Goal: Task Accomplishment & Management: Complete application form

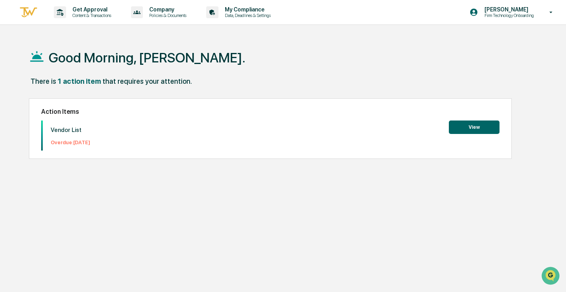
click at [482, 129] on button "View" at bounding box center [474, 127] width 51 height 13
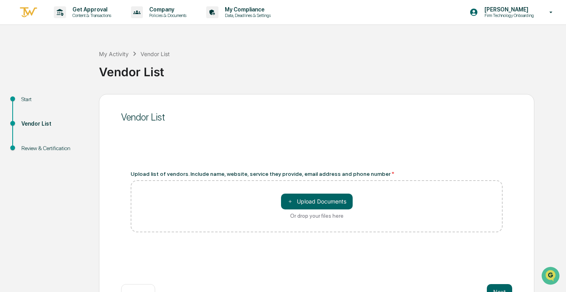
scroll to position [27, 0]
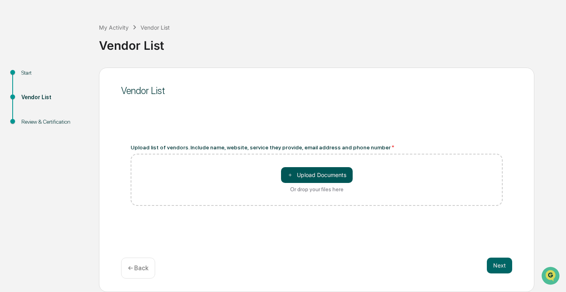
click at [319, 171] on button "＋ Upload Documents" at bounding box center [317, 175] width 72 height 16
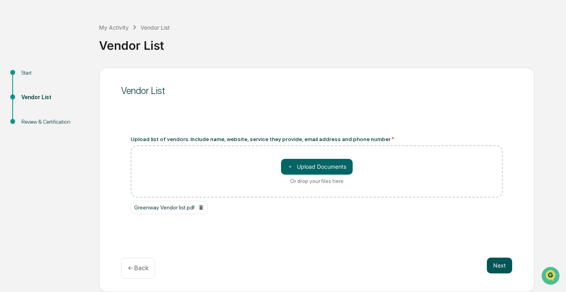
click at [489, 265] on button "Next" at bounding box center [499, 266] width 25 height 16
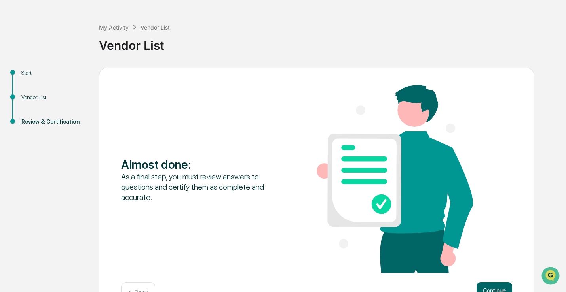
scroll to position [51, 0]
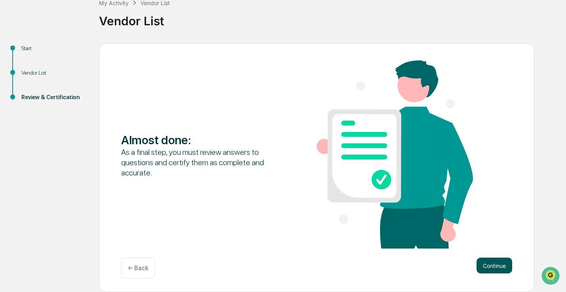
click at [490, 266] on button "Continue" at bounding box center [495, 266] width 36 height 16
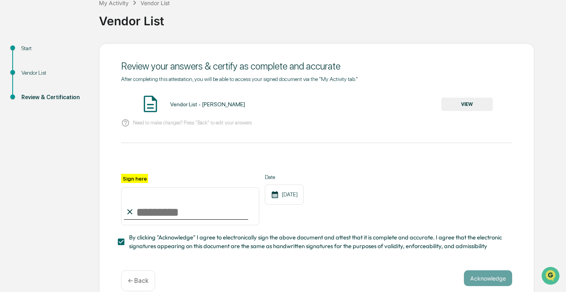
click at [147, 214] on input "Sign here" at bounding box center [190, 207] width 138 height 38
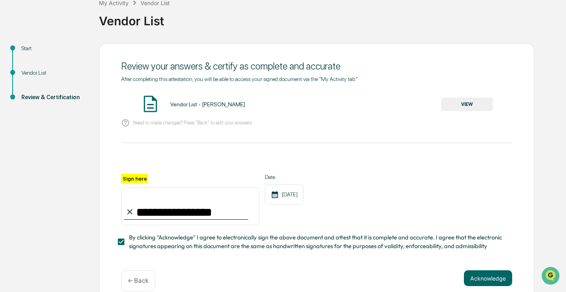
scroll to position [66, 0]
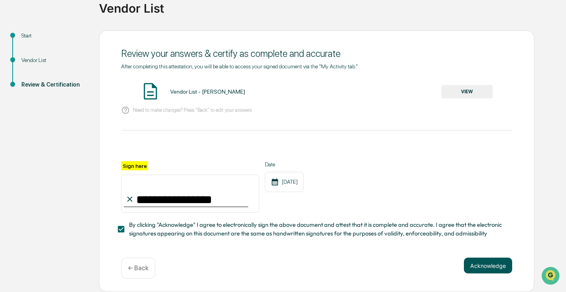
type input "**********"
click at [488, 270] on button "Acknowledge" at bounding box center [488, 266] width 48 height 16
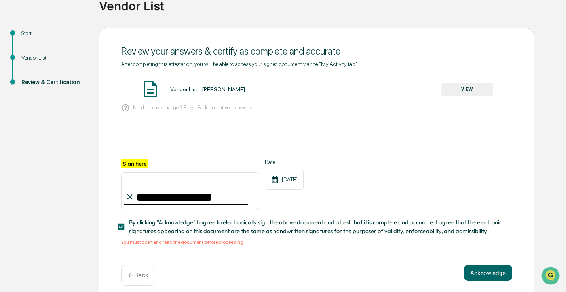
click at [491, 284] on div "Acknowledge ← Back" at bounding box center [316, 275] width 391 height 21
click at [490, 278] on button "Acknowledge" at bounding box center [488, 273] width 48 height 16
click at [459, 87] on button "VIEW" at bounding box center [466, 89] width 51 height 13
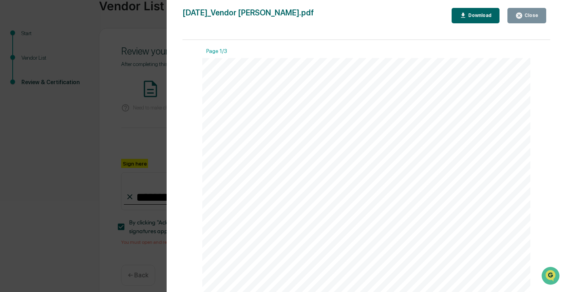
click at [241, 162] on div "[DATE] Transce3nd Vendor List - [PERSON_NAME] Contents Vendor List 2 Page 1 of 2" at bounding box center [366, 290] width 328 height 464
click at [238, 166] on link at bounding box center [242, 167] width 9 height 7
click at [474, 14] on div "Download" at bounding box center [479, 16] width 25 height 6
click at [242, 167] on link at bounding box center [242, 167] width 9 height 7
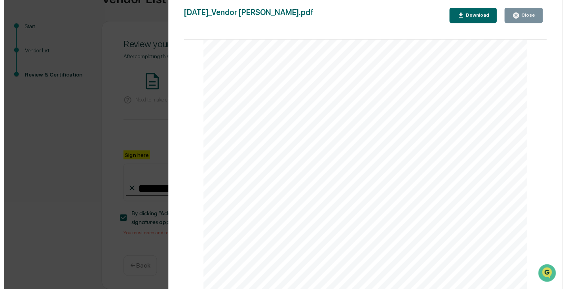
scroll to position [1052, 0]
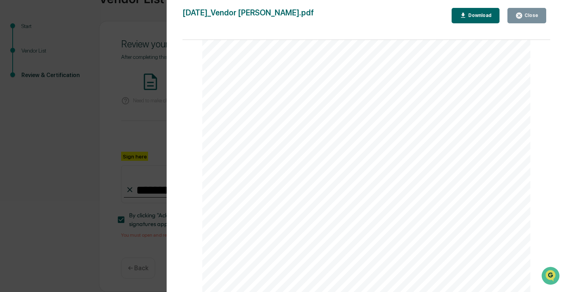
click at [529, 13] on div "Close" at bounding box center [530, 16] width 15 height 6
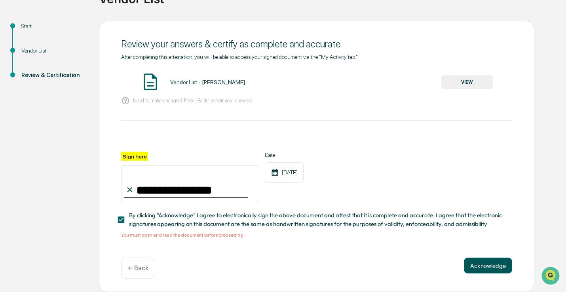
click at [496, 260] on button "Acknowledge" at bounding box center [488, 266] width 48 height 16
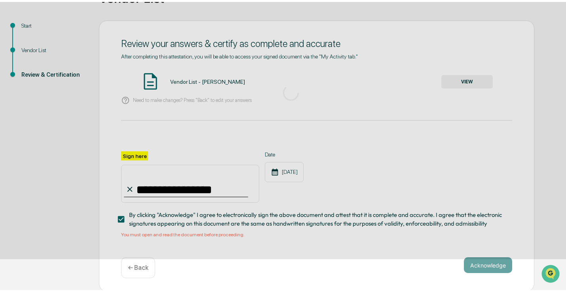
scroll to position [27, 0]
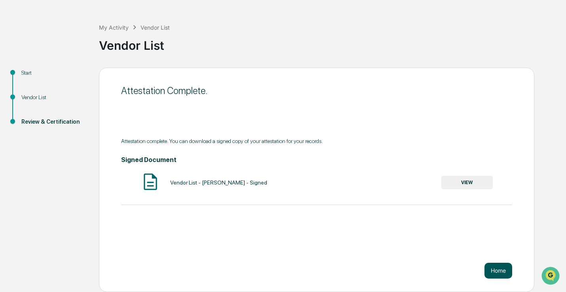
click at [497, 267] on button "Home" at bounding box center [498, 271] width 28 height 16
